Goal: Task Accomplishment & Management: Use online tool/utility

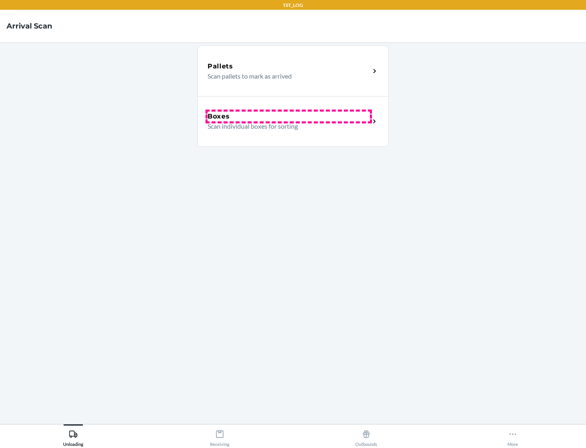
click at [288, 116] on div "Boxes" at bounding box center [288, 116] width 162 height 10
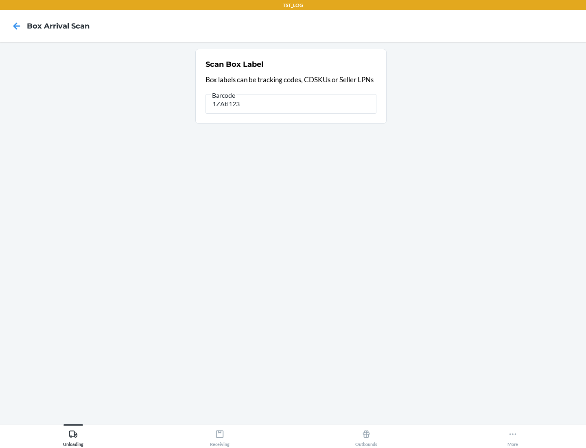
type input "1ZAti123"
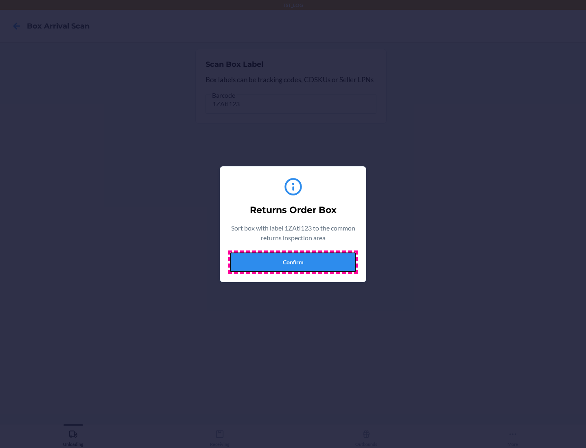
click at [293, 262] on button "Confirm" at bounding box center [293, 262] width 126 height 20
